Goal: Transaction & Acquisition: Purchase product/service

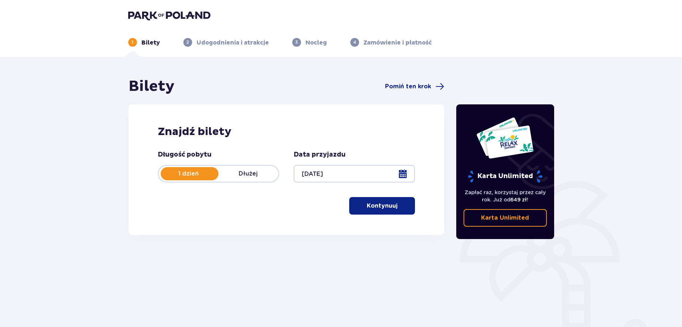
click at [375, 210] on p "Kontynuuj" at bounding box center [382, 206] width 31 height 8
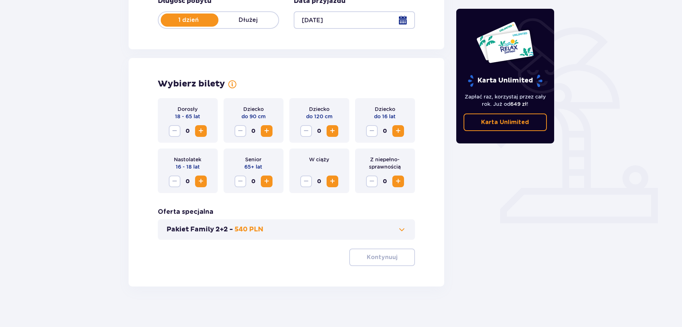
scroll to position [157, 0]
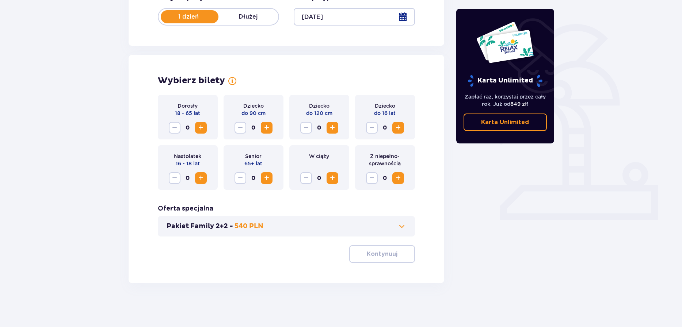
click at [203, 129] on span "Zwiększ" at bounding box center [200, 127] width 9 height 9
click at [368, 253] on p "Kontynuuj" at bounding box center [382, 254] width 31 height 8
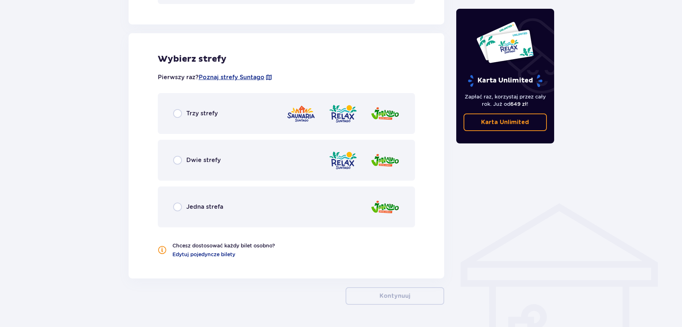
scroll to position [405, 0]
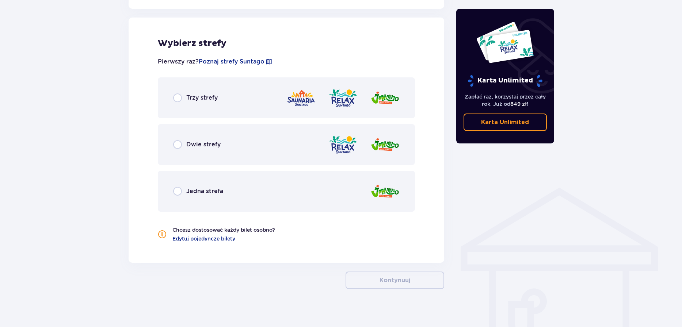
click at [216, 99] on span "Trzy strefy" at bounding box center [201, 98] width 31 height 8
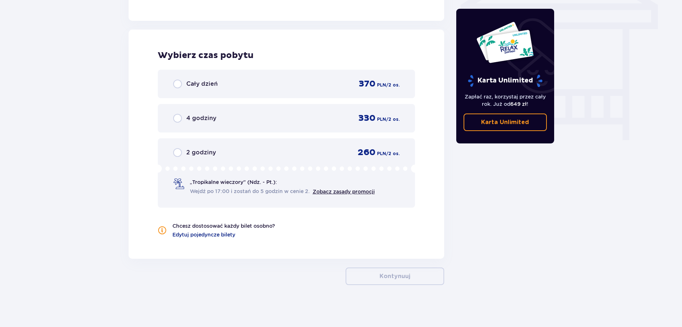
scroll to position [649, 0]
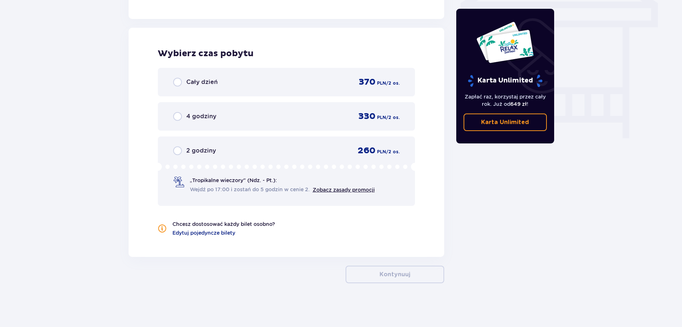
click at [262, 80] on div "Cały dzień 370 PLN / 2 os." at bounding box center [286, 82] width 227 height 11
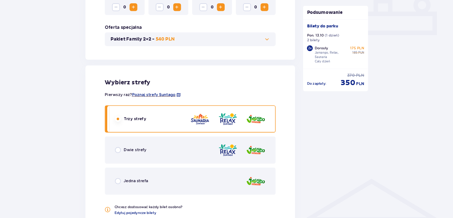
scroll to position [211, 0]
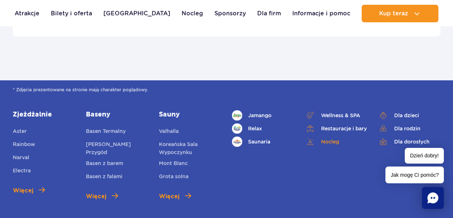
scroll to position [2497, 0]
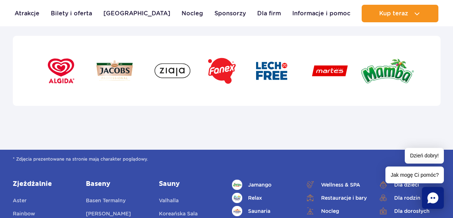
drag, startPoint x: 321, startPoint y: 80, endPoint x: 283, endPoint y: 70, distance: 38.5
click at [327, 81] on div at bounding box center [227, 71] width 428 height 70
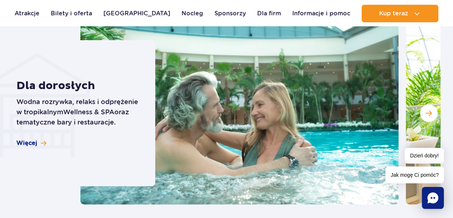
scroll to position [2035, 0]
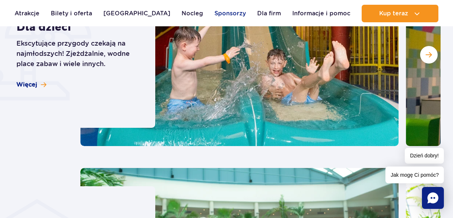
click at [218, 8] on link "Sponsorzy" at bounding box center [229, 14] width 31 height 18
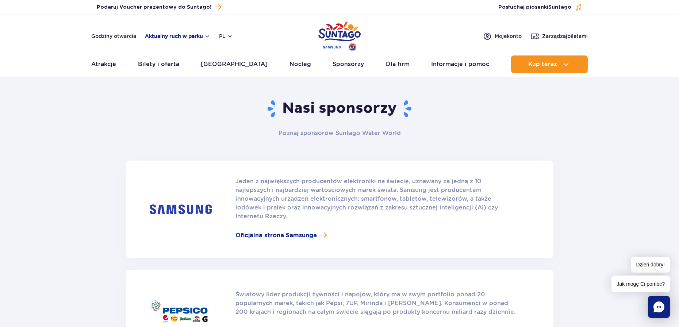
click at [180, 34] on button "Aktualny ruch w parku" at bounding box center [177, 36] width 65 height 6
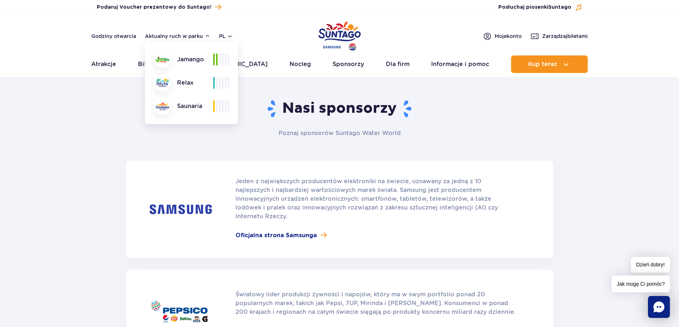
drag, startPoint x: 225, startPoint y: 80, endPoint x: 223, endPoint y: 87, distance: 7.7
click at [225, 80] on span at bounding box center [225, 83] width 1 height 12
drag, startPoint x: 223, startPoint y: 87, endPoint x: 222, endPoint y: 70, distance: 16.8
click at [206, 84] on div "Jamango Relax Saunaria" at bounding box center [192, 83] width 76 height 64
click at [386, 51] on header "Godziny otwarcia Aktualny ruch w parku Aktualny ruch w parku Jamango Relax Saun…" at bounding box center [339, 46] width 679 height 62
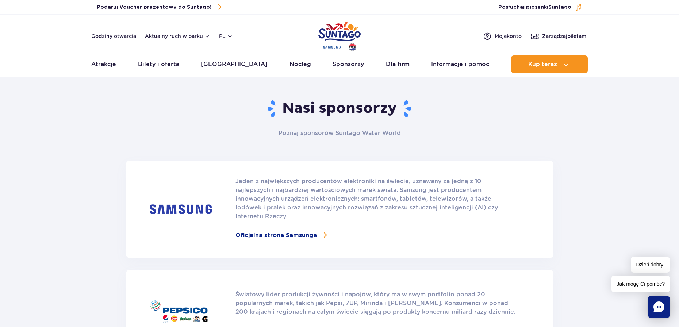
click at [452, 45] on header "Godziny otwarcia Aktualny ruch w parku pl PL EN UA Moje konto Zarządzaj biletam…" at bounding box center [339, 46] width 679 height 62
click at [452, 31] on header "Godziny otwarcia Aktualny ruch w parku pl PL EN UA Moje konto Zarządzaj biletam…" at bounding box center [339, 46] width 679 height 62
click at [452, 32] on span "Zarządzaj biletami" at bounding box center [565, 35] width 46 height 7
